Goal: Navigation & Orientation: Find specific page/section

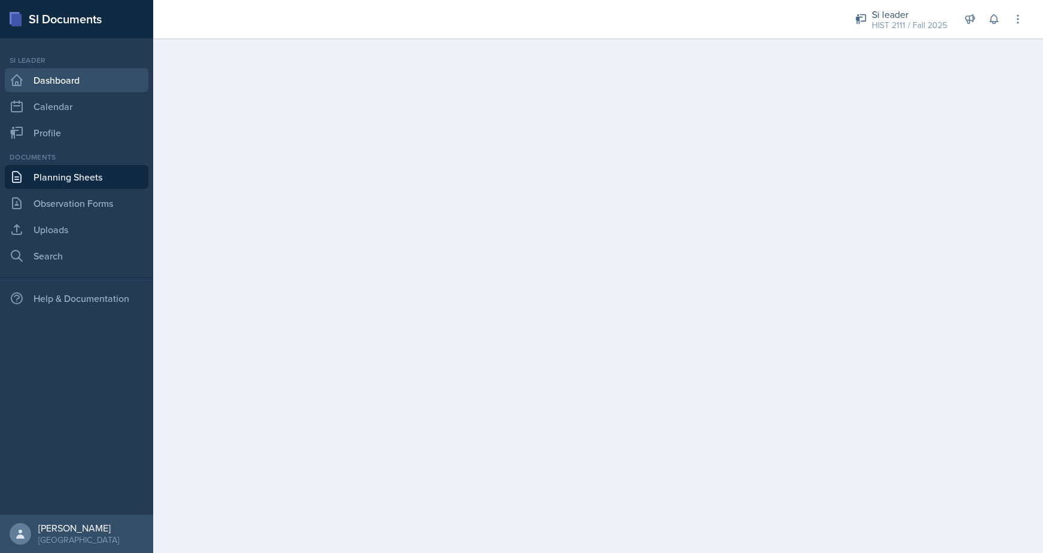
click at [87, 83] on link "Dashboard" at bounding box center [77, 80] width 144 height 24
